Goal: Check status

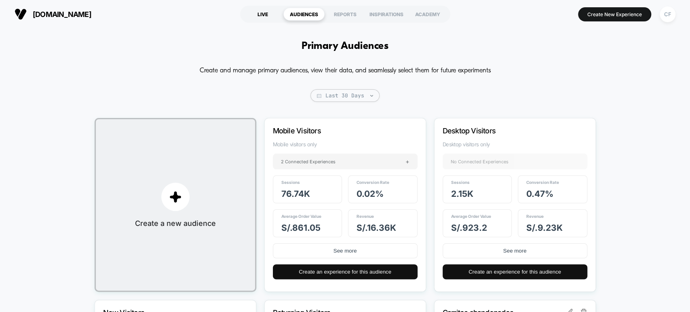
click at [262, 17] on div "LIVE" at bounding box center [262, 14] width 41 height 13
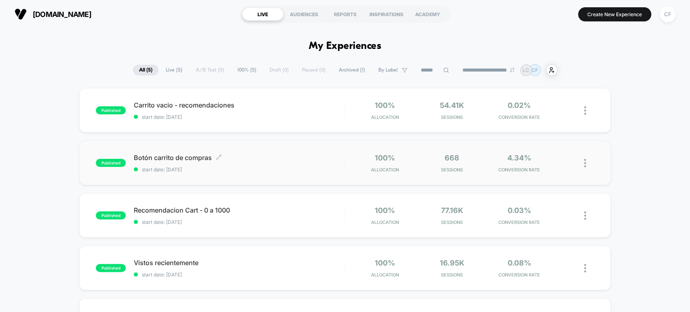
click at [342, 163] on div "Botón carrito de compras Click to edit experience details Click to edit experie…" at bounding box center [239, 163] width 211 height 19
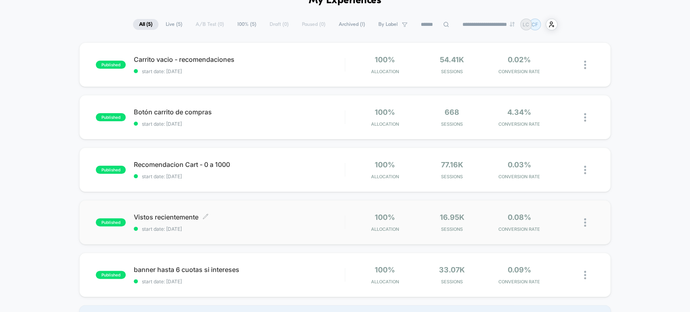
scroll to position [45, 0]
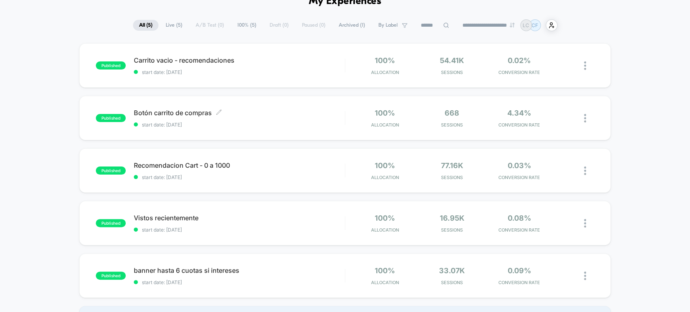
click at [290, 116] on div "Botón carrito de compras Click to edit experience details Click to edit experie…" at bounding box center [239, 118] width 211 height 19
